Goal: Task Accomplishment & Management: Manage account settings

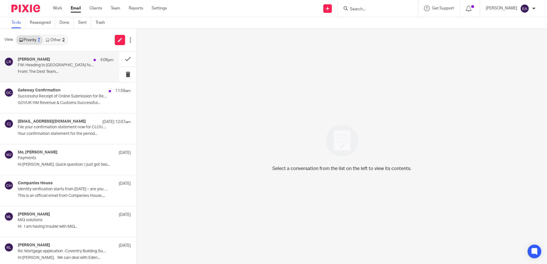
click at [58, 62] on div "[PERSON_NAME] 4:06pm" at bounding box center [66, 60] width 96 height 6
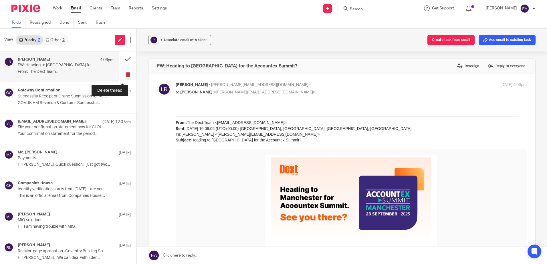
click at [122, 72] on button at bounding box center [127, 74] width 17 height 15
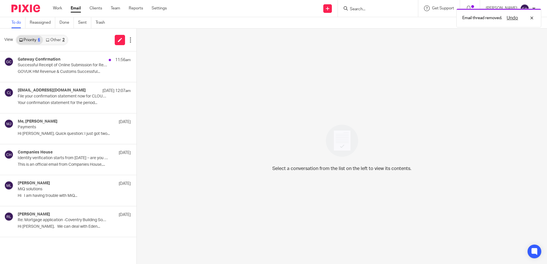
click at [56, 40] on link "Other 2" at bounding box center [55, 39] width 24 height 9
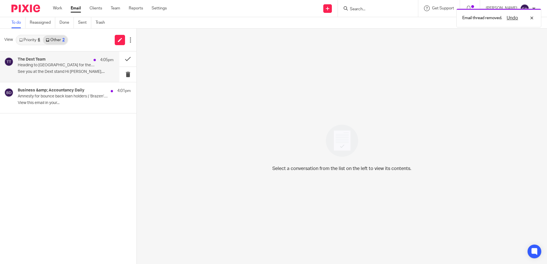
click at [59, 60] on div "The Dext Team 4:05pm" at bounding box center [66, 60] width 96 height 6
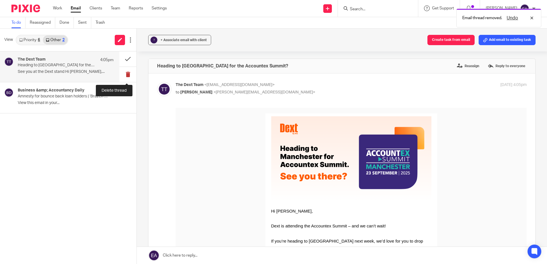
click at [130, 72] on button at bounding box center [127, 74] width 17 height 15
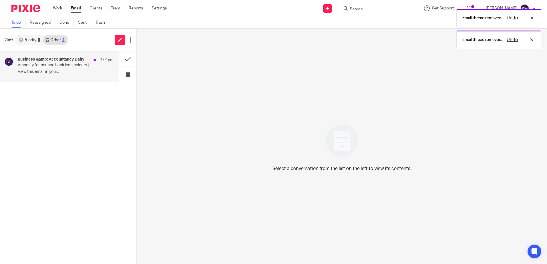
click at [53, 65] on p "Amnesty for bounce back loan holders | ‘Brazen’ OAP jailed for £300k credit uni…" at bounding box center [56, 65] width 77 height 5
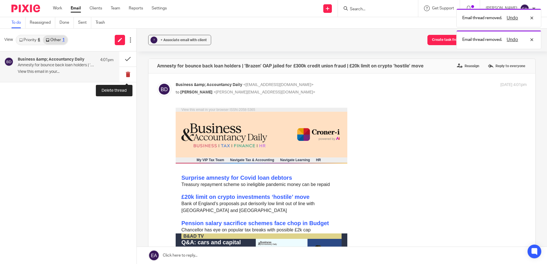
click at [126, 72] on button at bounding box center [127, 74] width 17 height 15
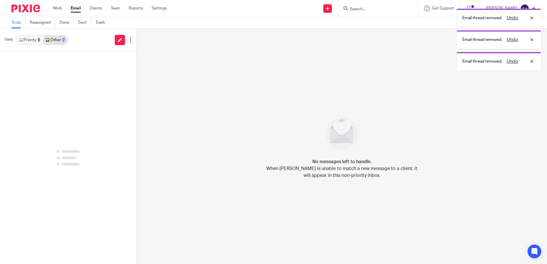
click at [33, 40] on link "Priority 6" at bounding box center [29, 39] width 27 height 9
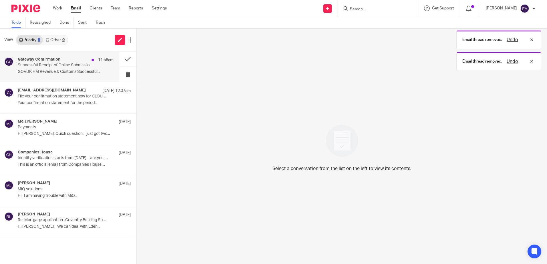
click at [56, 63] on p "Successful Receipt of Online Submission for Reference 120/TE09692" at bounding box center [56, 65] width 77 height 5
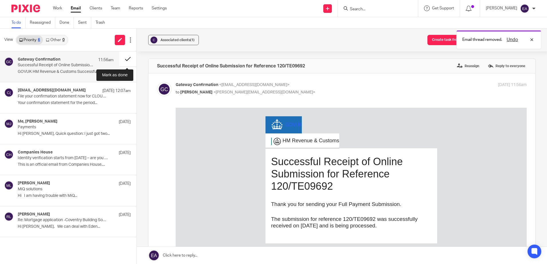
click at [125, 59] on button at bounding box center [127, 58] width 17 height 15
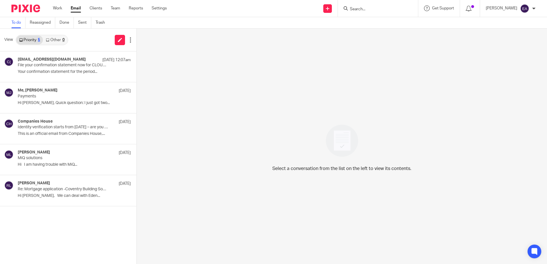
click at [392, 9] on input "Search" at bounding box center [374, 9] width 51 height 5
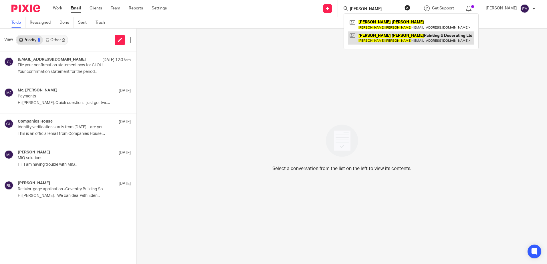
type input "Ian philips"
click at [390, 33] on link at bounding box center [411, 37] width 126 height 13
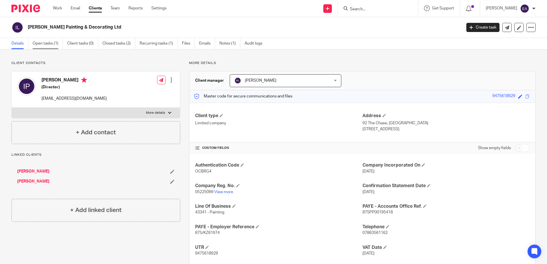
click at [47, 41] on link "Open tasks (1)" at bounding box center [48, 43] width 30 height 11
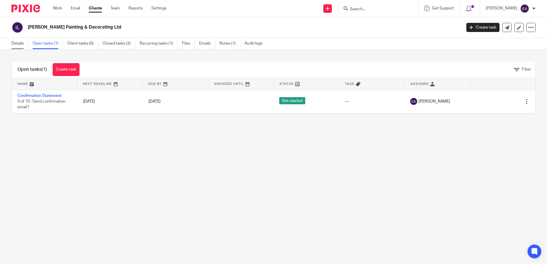
click at [20, 39] on link "Details" at bounding box center [19, 43] width 17 height 11
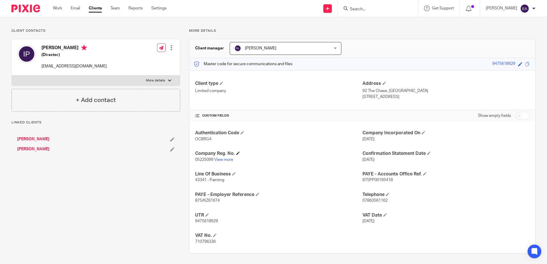
scroll to position [33, 0]
click at [222, 159] on link "View more" at bounding box center [223, 159] width 19 height 4
click at [75, 8] on link "Email" at bounding box center [75, 8] width 9 height 6
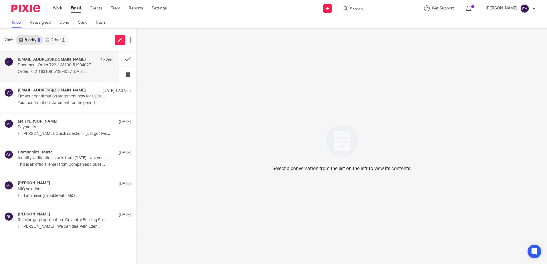
click at [87, 68] on div "web-filing@companieshouse.gov.uk 4:32pm Document Order 722-163108-51904027/1 Or…" at bounding box center [66, 66] width 96 height 19
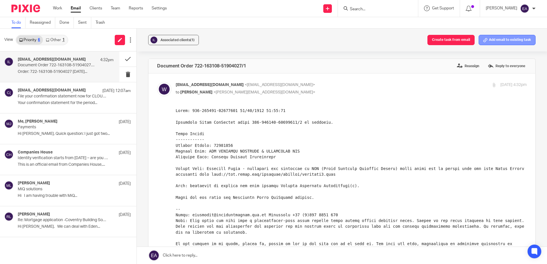
click at [490, 39] on button "Add email to existing task" at bounding box center [506, 40] width 57 height 10
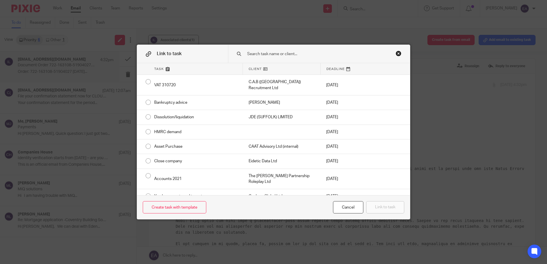
click at [377, 25] on div "Link to task Task Client Deadline VAT 310720 C.A.B (UK) Recruitment Ltd 7 Jun 2…" at bounding box center [273, 132] width 547 height 264
click at [395, 52] on div "Close this dialog window" at bounding box center [398, 54] width 6 height 6
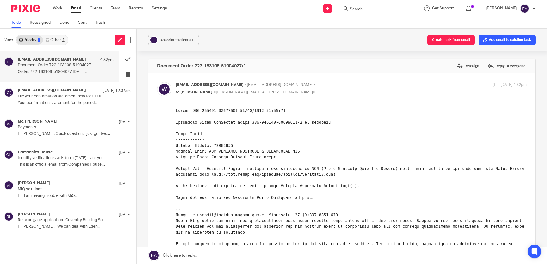
click at [60, 37] on link "Other 1" at bounding box center [55, 39] width 24 height 9
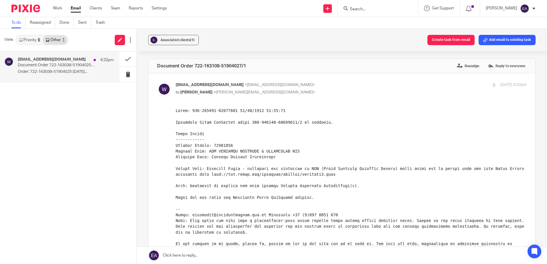
click at [49, 66] on p "Document Order 722-163038-51904025/1" at bounding box center [56, 65] width 77 height 5
click at [28, 40] on link "Priority 6" at bounding box center [29, 39] width 27 height 9
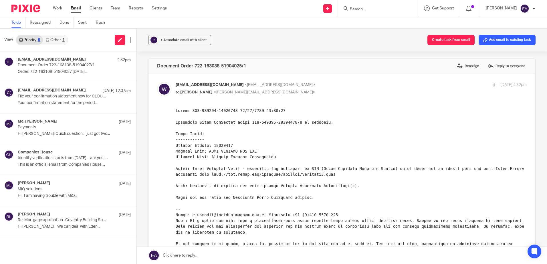
click at [370, 10] on input "Search" at bounding box center [374, 9] width 51 height 5
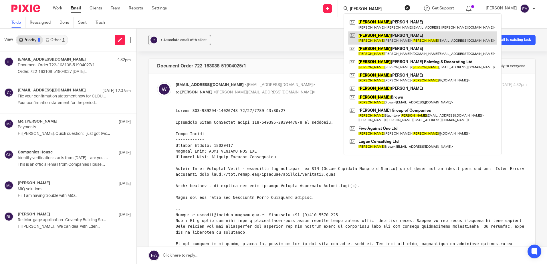
type input "ian"
click at [384, 39] on link at bounding box center [422, 37] width 149 height 13
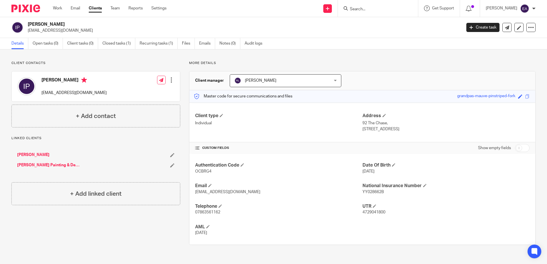
click at [50, 164] on link "[PERSON_NAME] Painting & Decorating Ltd" at bounding box center [48, 165] width 63 height 6
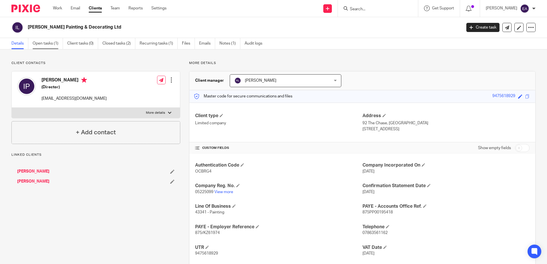
click at [43, 43] on link "Open tasks (1)" at bounding box center [48, 43] width 30 height 11
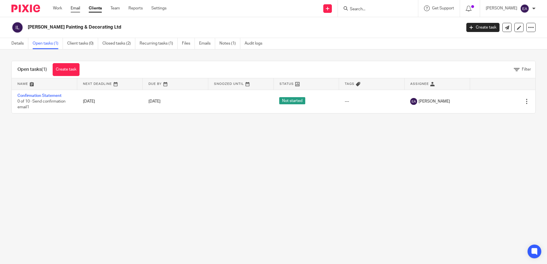
click at [77, 8] on link "Email" at bounding box center [75, 8] width 9 height 6
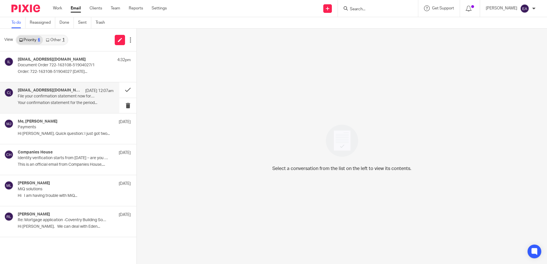
click at [65, 98] on p "File your confirmation statement now for CLOUD TAX ADVISORS LTD 11570264" at bounding box center [56, 96] width 77 height 5
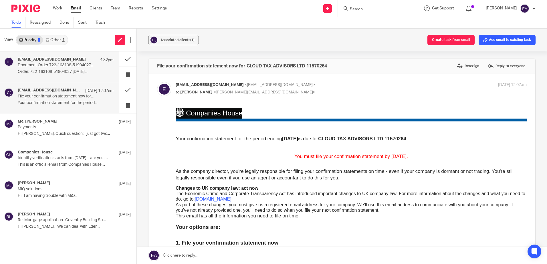
click at [62, 59] on h4 "web-filing@companieshouse.gov.uk" at bounding box center [52, 59] width 68 height 5
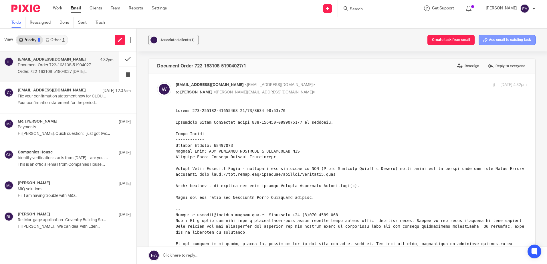
click at [492, 41] on button "Add email to existing task" at bounding box center [506, 40] width 57 height 10
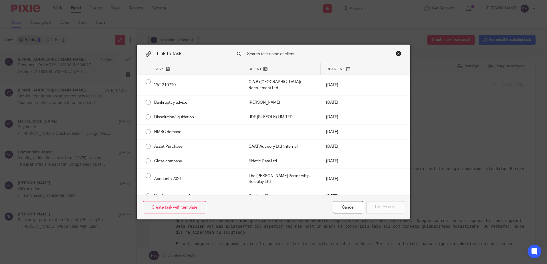
click at [260, 53] on input "text" at bounding box center [314, 54] width 137 height 6
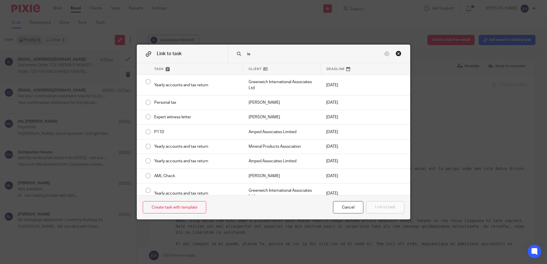
type input "i"
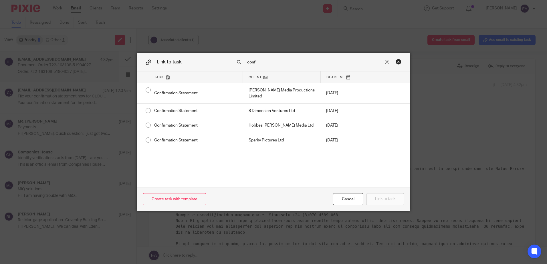
type input "confi"
drag, startPoint x: 267, startPoint y: 62, endPoint x: 244, endPoint y: 61, distance: 23.4
click at [244, 61] on div "confi" at bounding box center [319, 62] width 182 height 18
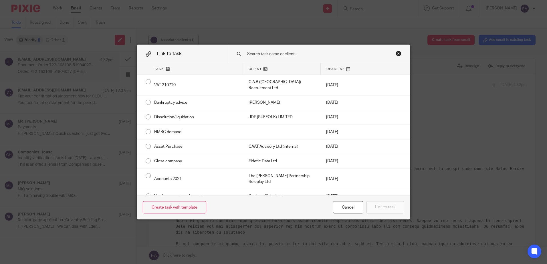
click at [272, 53] on input "text" at bounding box center [314, 54] width 137 height 6
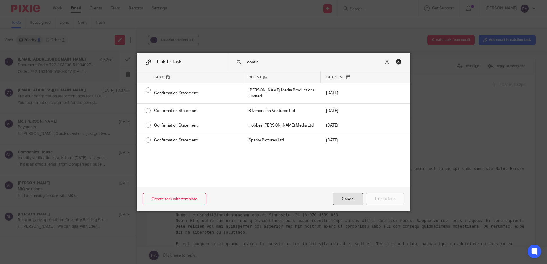
type input "confir"
click at [340, 198] on div "Cancel" at bounding box center [348, 199] width 30 height 12
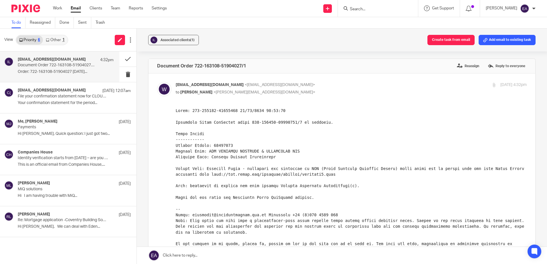
click at [77, 66] on p "Document Order 722-163108-51904027/1" at bounding box center [56, 65] width 77 height 5
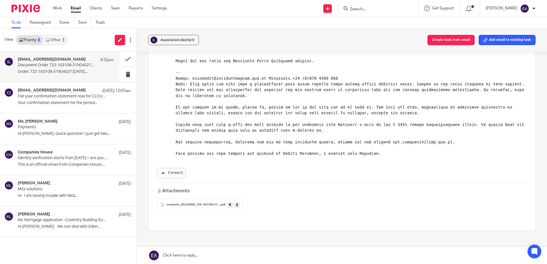
scroll to position [143, 0]
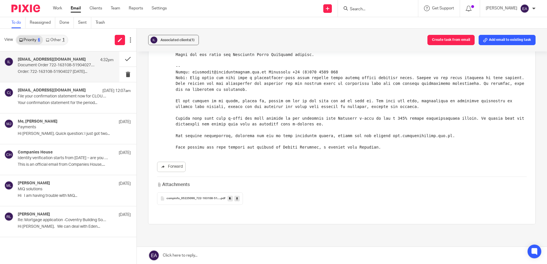
click at [388, 9] on input "Search" at bounding box center [374, 9] width 51 height 5
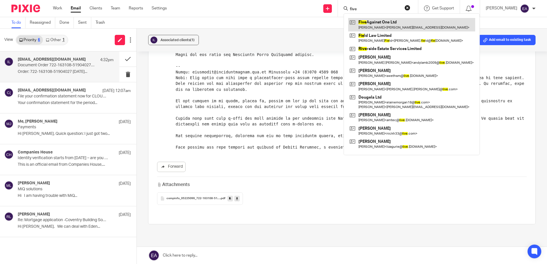
type input "five"
click at [393, 23] on link at bounding box center [411, 24] width 127 height 13
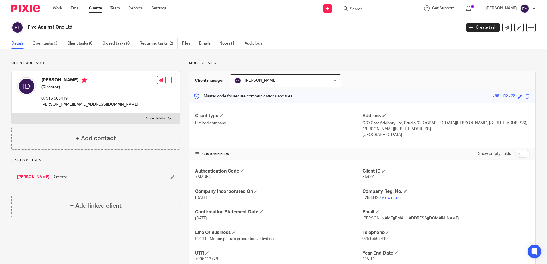
click at [29, 177] on link "[PERSON_NAME]" at bounding box center [33, 177] width 32 height 6
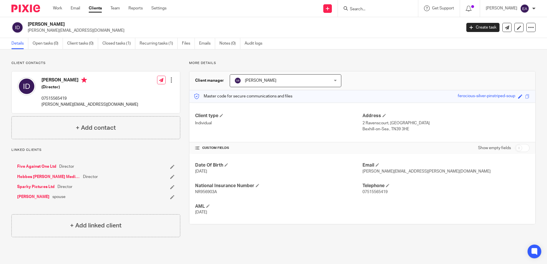
click at [46, 176] on link "Hobbes [PERSON_NAME] Media Ltd" at bounding box center [48, 177] width 63 height 6
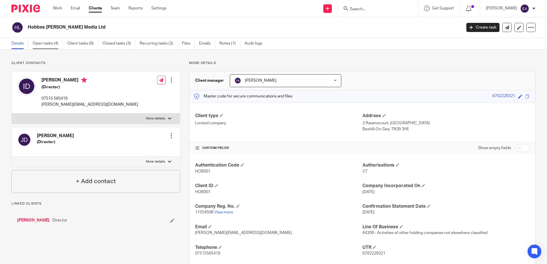
click at [46, 44] on link "Open tasks (4)" at bounding box center [48, 43] width 30 height 11
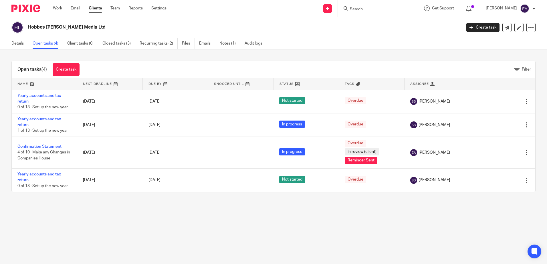
click at [370, 9] on input "Search" at bounding box center [374, 9] width 51 height 5
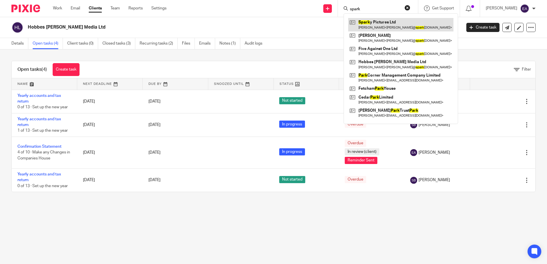
type input "spark"
click at [384, 24] on link at bounding box center [400, 24] width 105 height 13
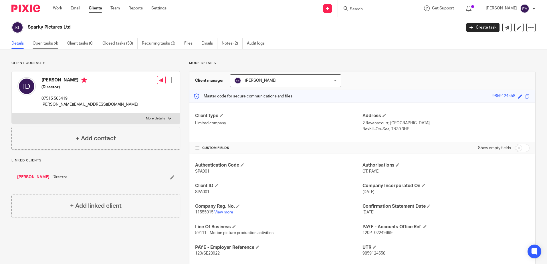
click at [48, 42] on link "Open tasks (4)" at bounding box center [48, 43] width 30 height 11
